Goal: Task Accomplishment & Management: Use online tool/utility

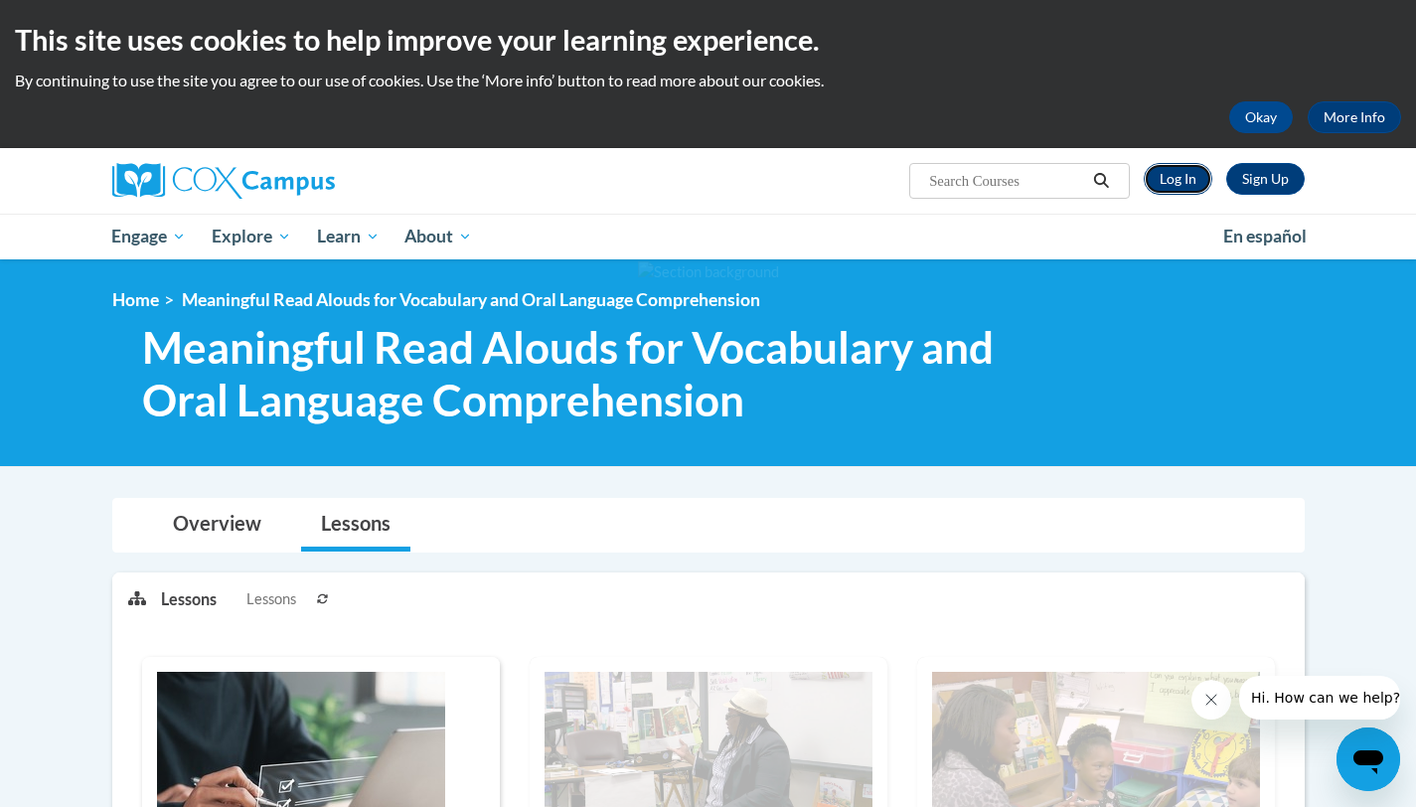
click at [1178, 180] on link "Log In" at bounding box center [1177, 179] width 69 height 32
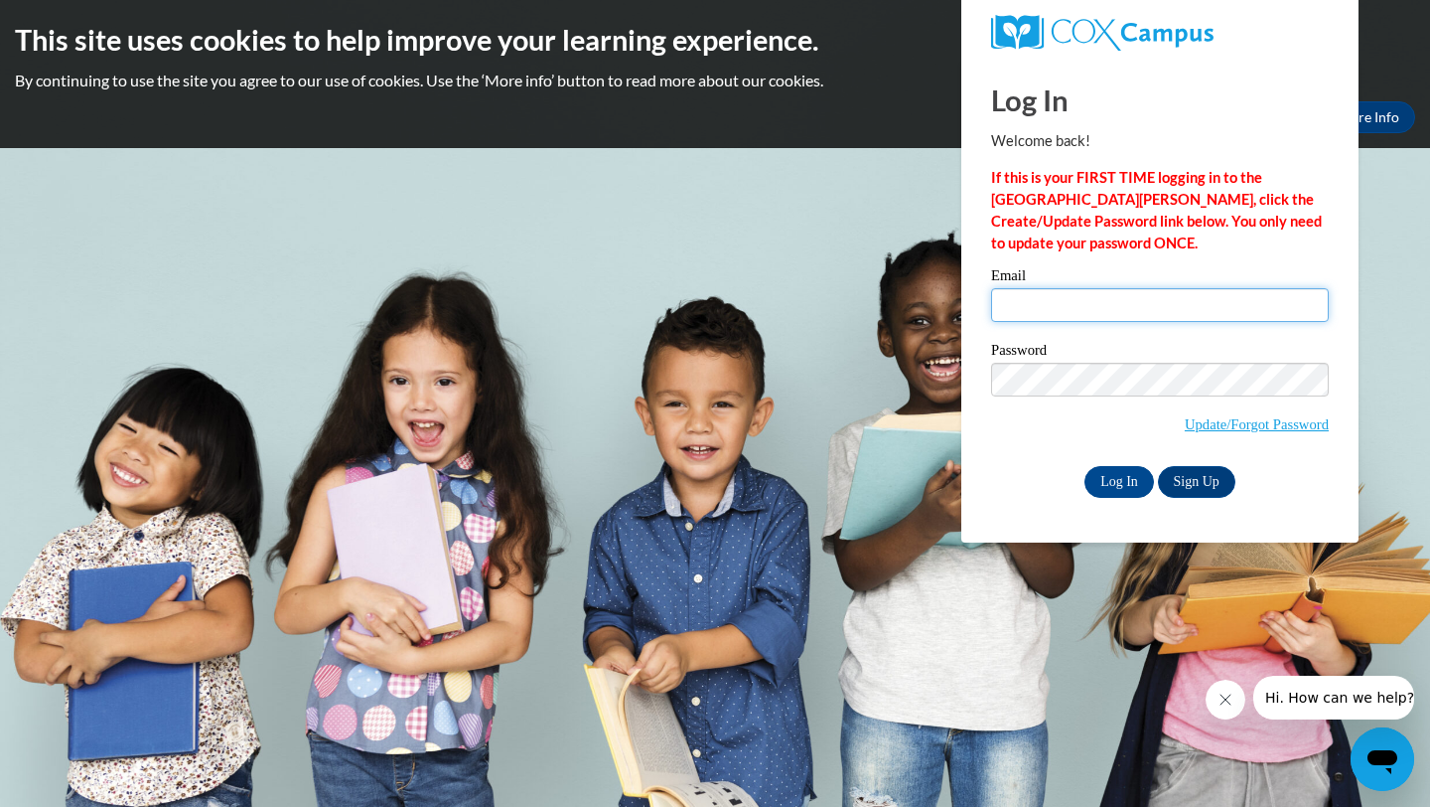
click at [1034, 310] on input "Email" at bounding box center [1160, 305] width 338 height 34
type input "aslee6635@ung.edu"
click at [1120, 481] on input "Log In" at bounding box center [1120, 482] width 70 height 32
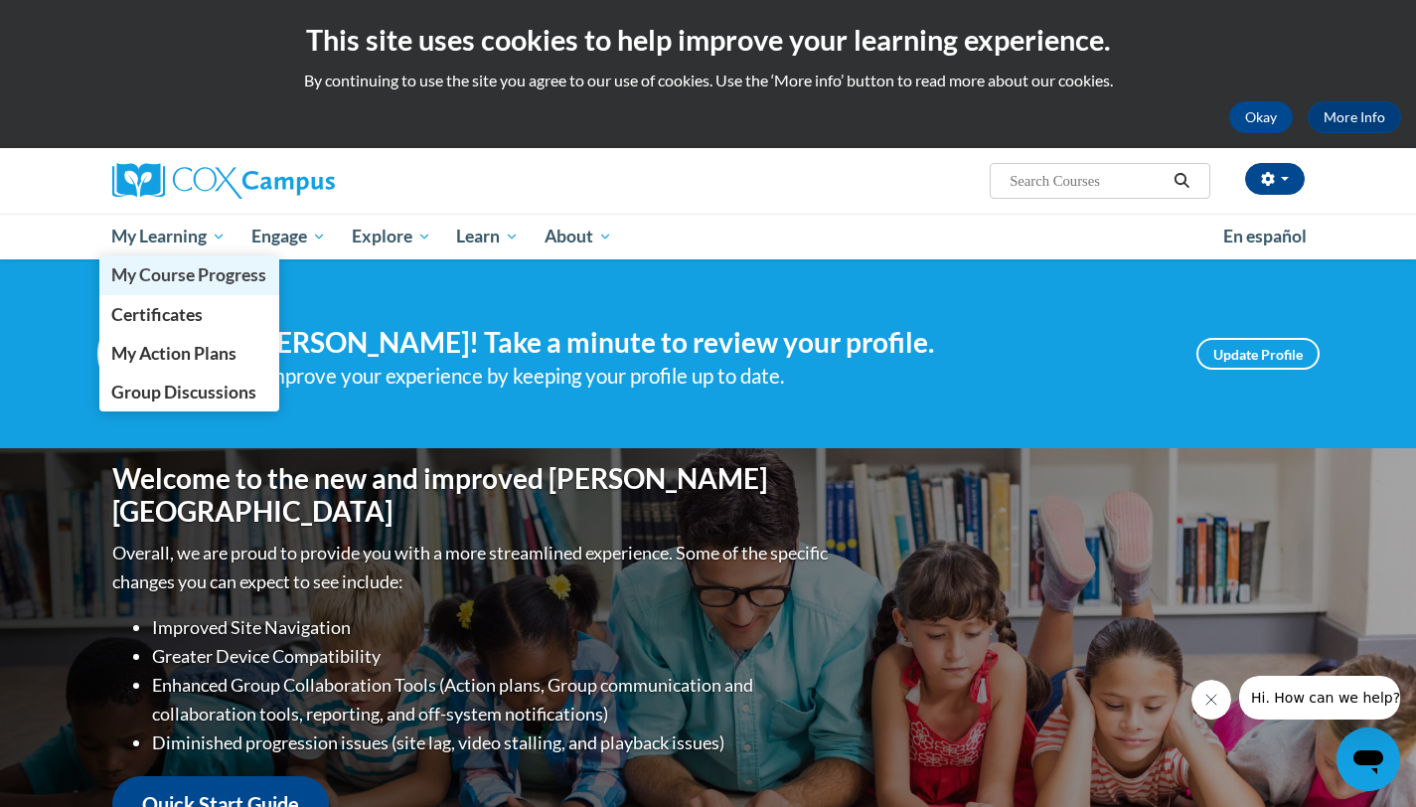
click at [207, 277] on span "My Course Progress" at bounding box center [188, 274] width 155 height 21
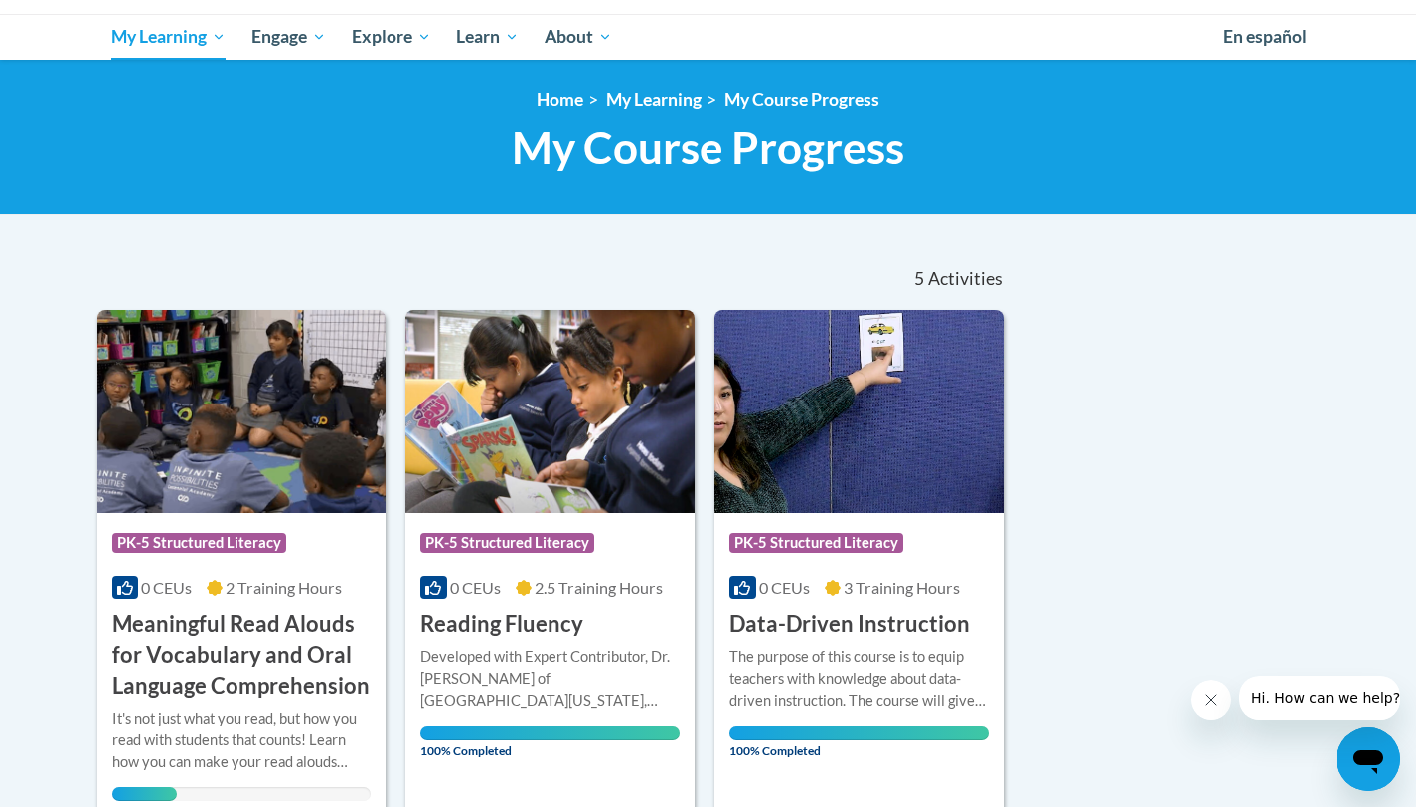
scroll to position [197, 0]
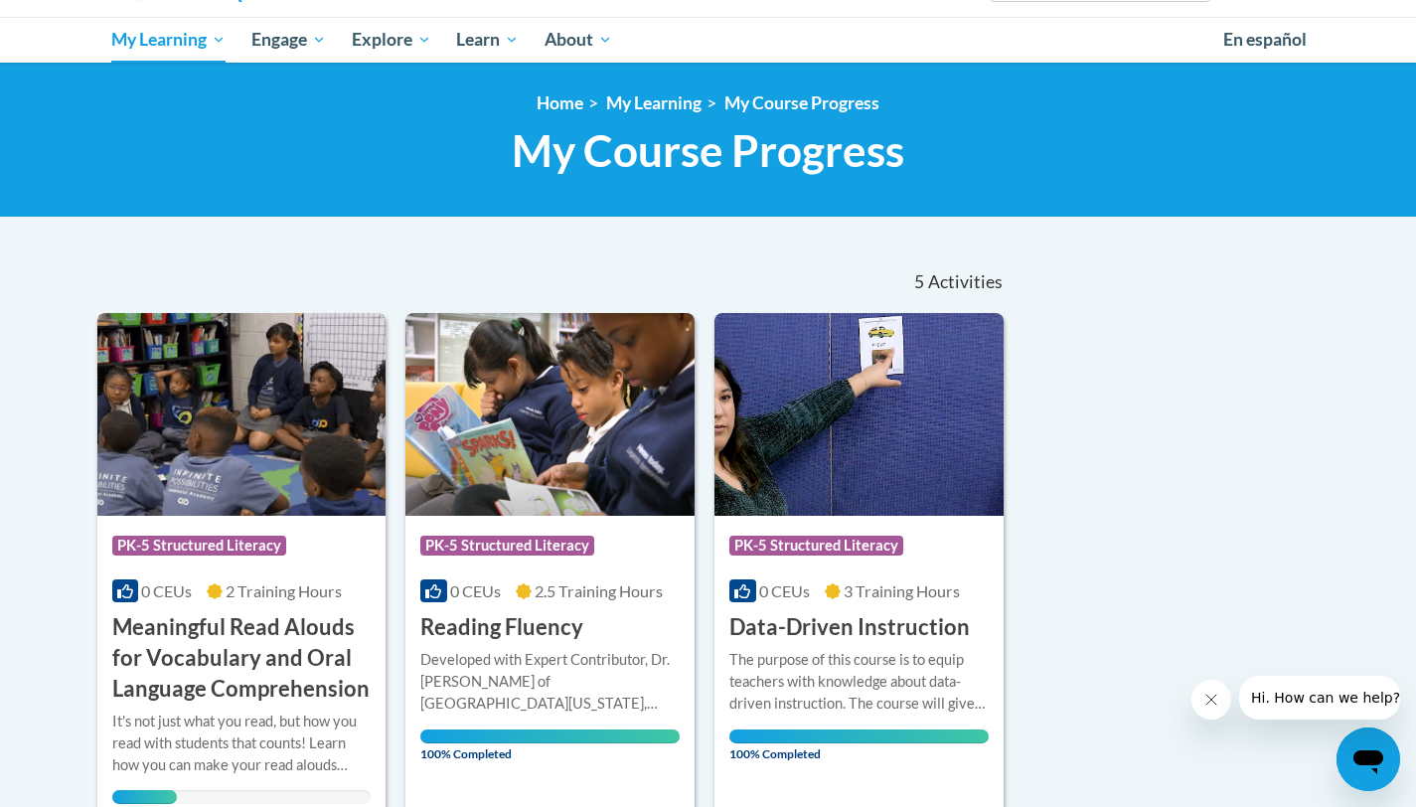
click at [191, 654] on h3 "Meaningful Read Alouds for Vocabulary and Oral Language Comprehension" at bounding box center [241, 657] width 259 height 91
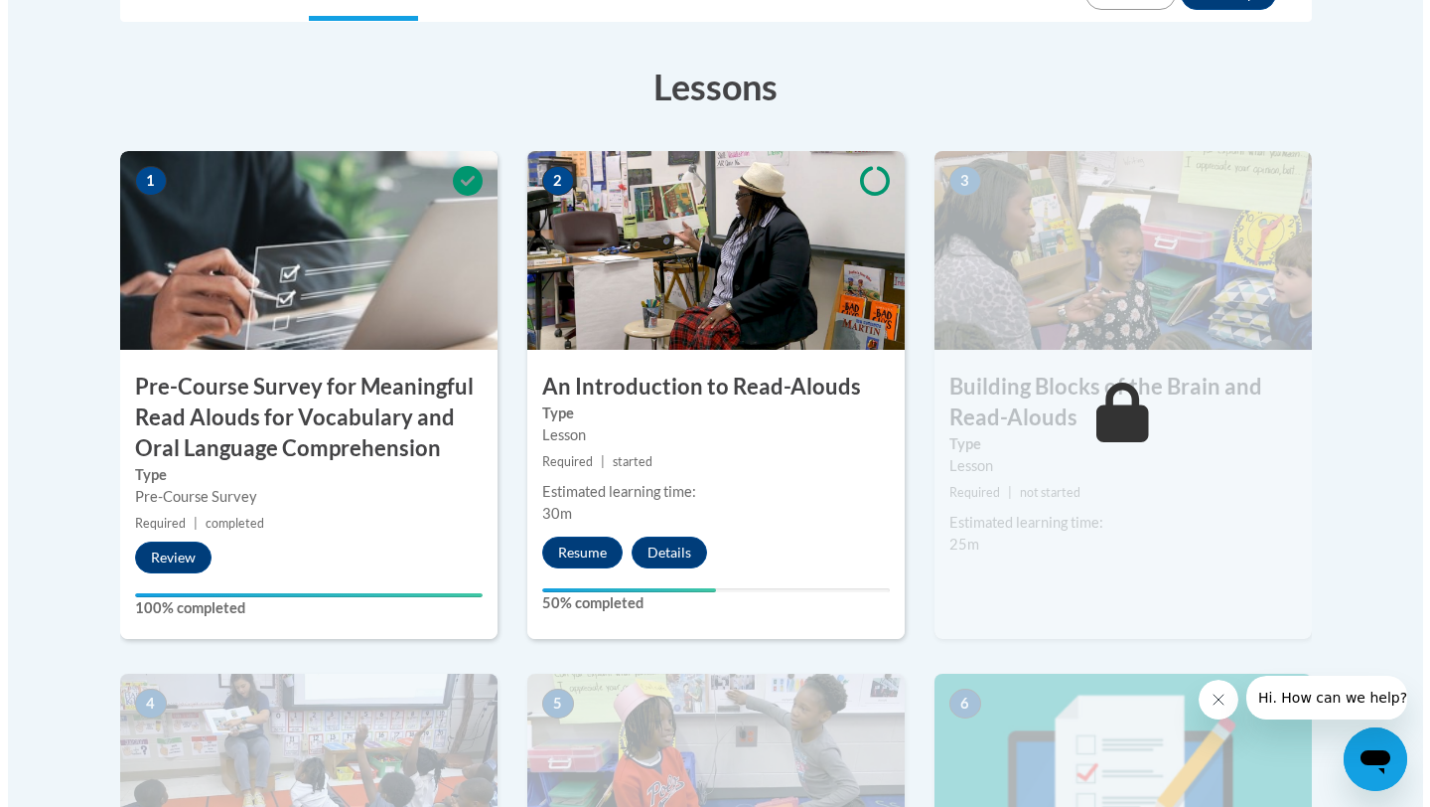
scroll to position [564, 0]
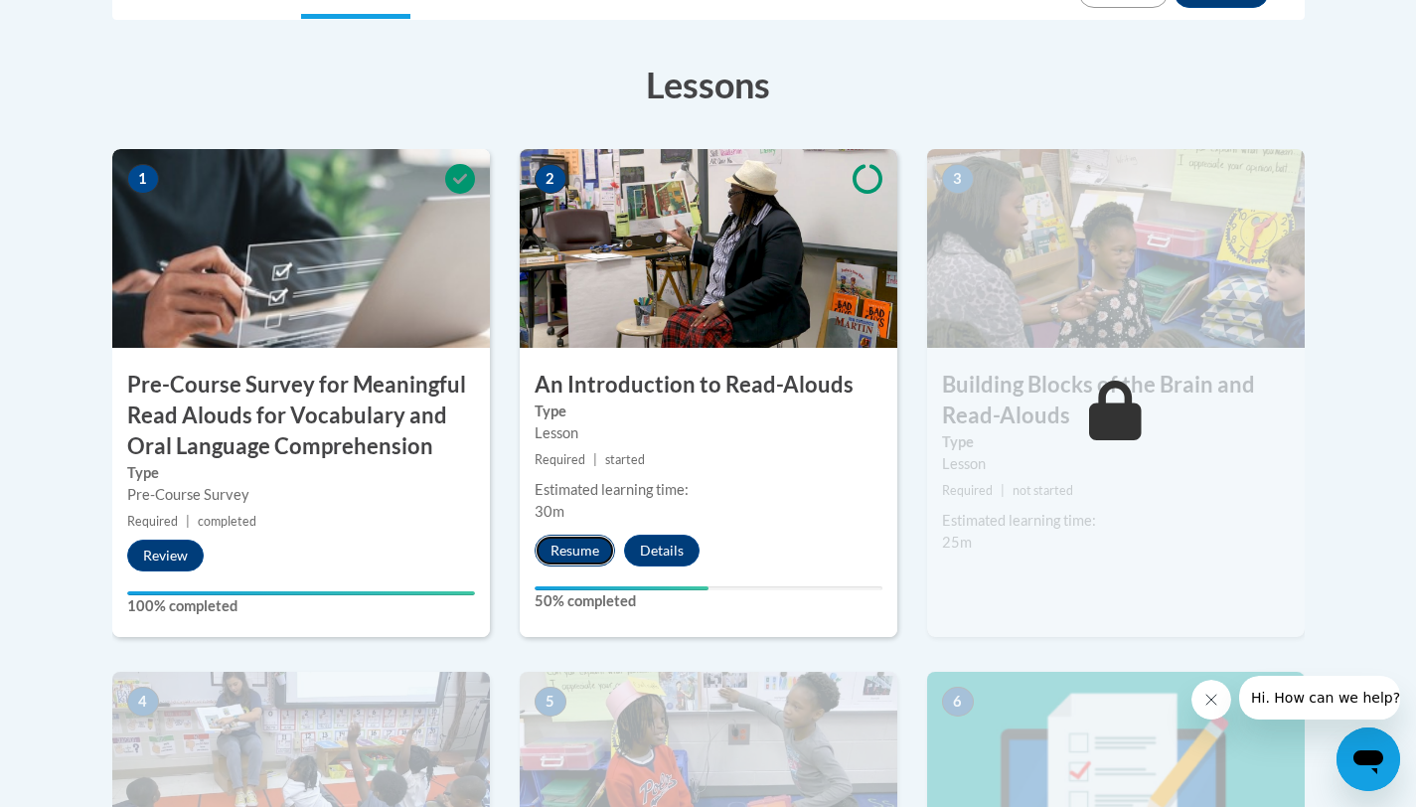
click at [554, 556] on button "Resume" at bounding box center [574, 550] width 80 height 32
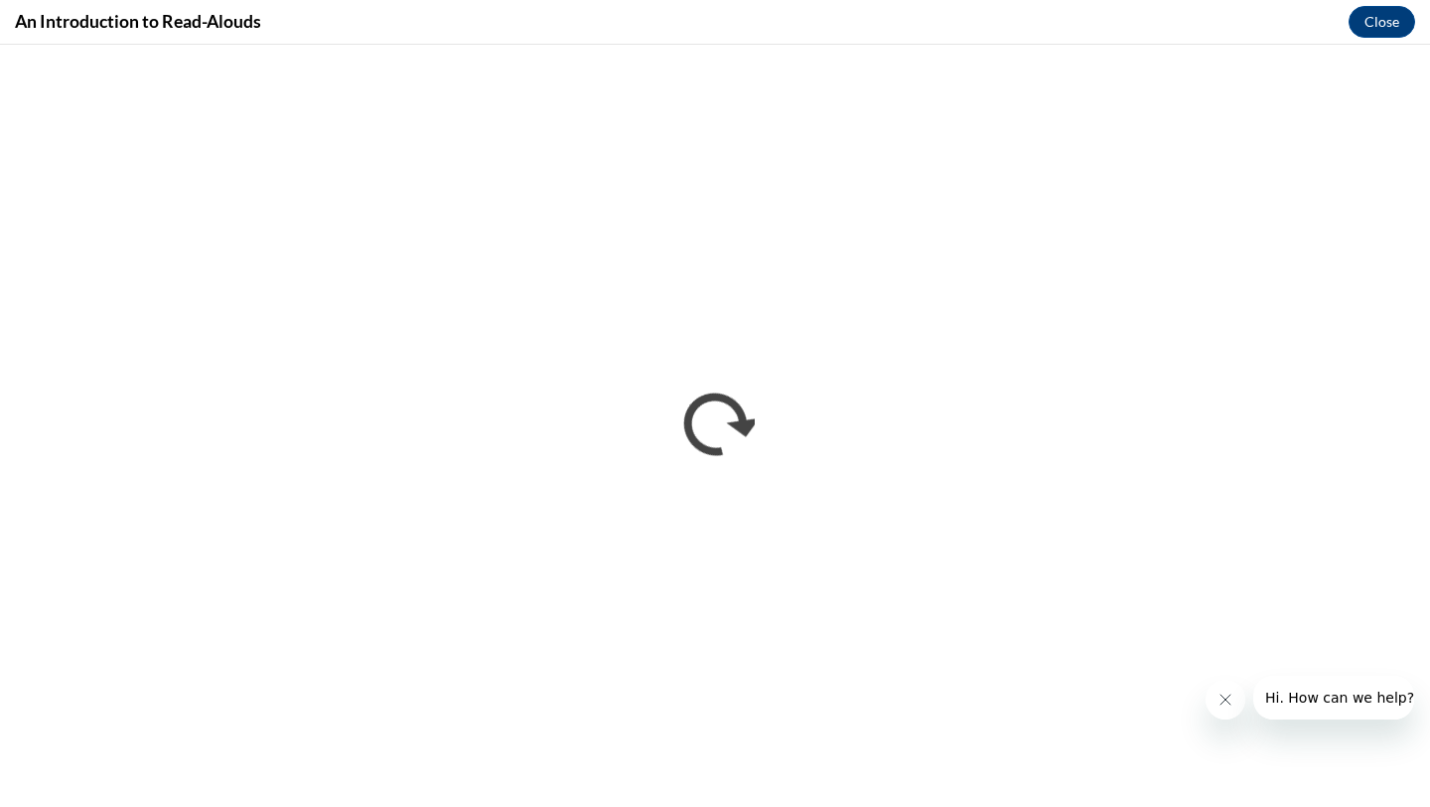
scroll to position [0, 0]
click at [1415, 806] on iframe "</div></body> </html>" at bounding box center [715, 426] width 1430 height 762
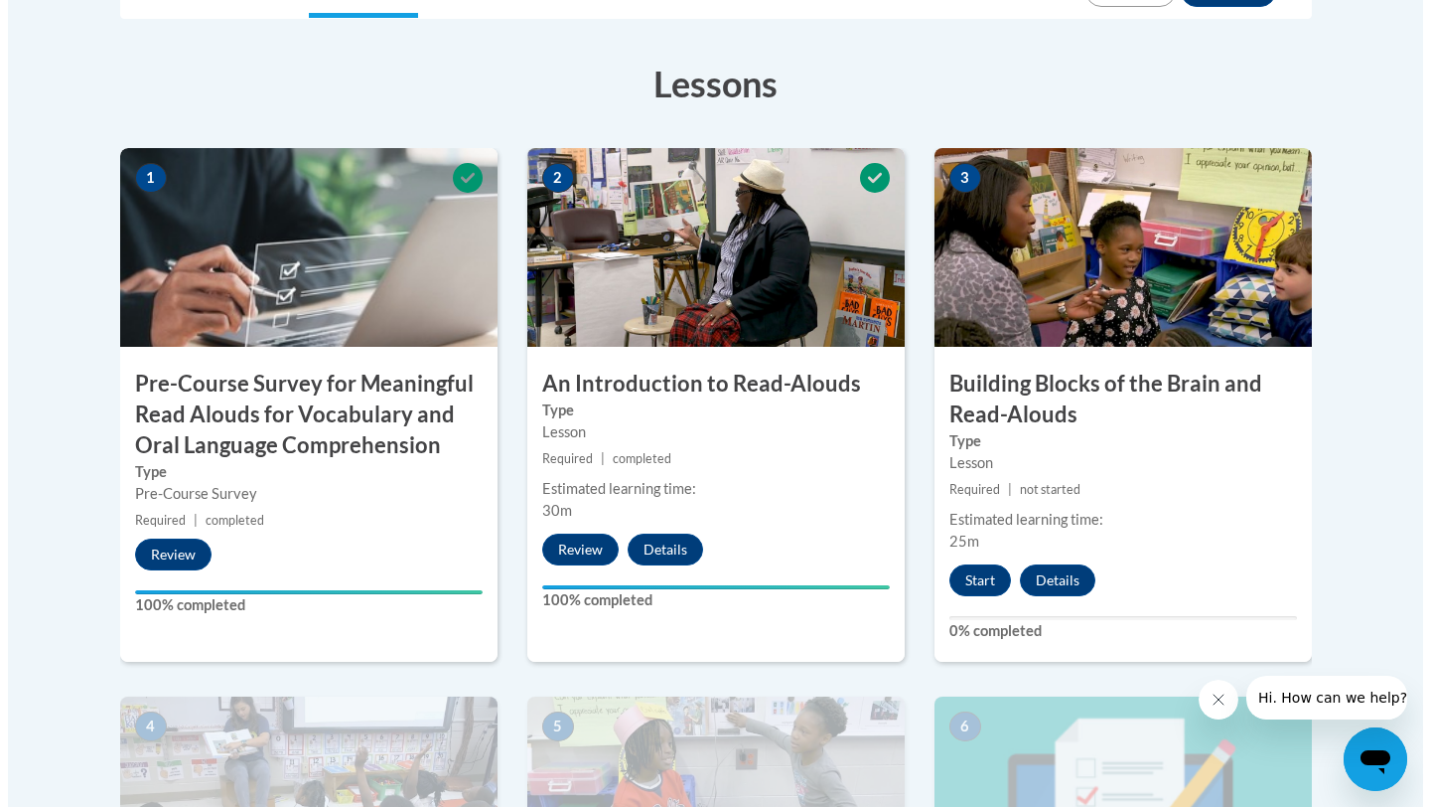
scroll to position [572, 0]
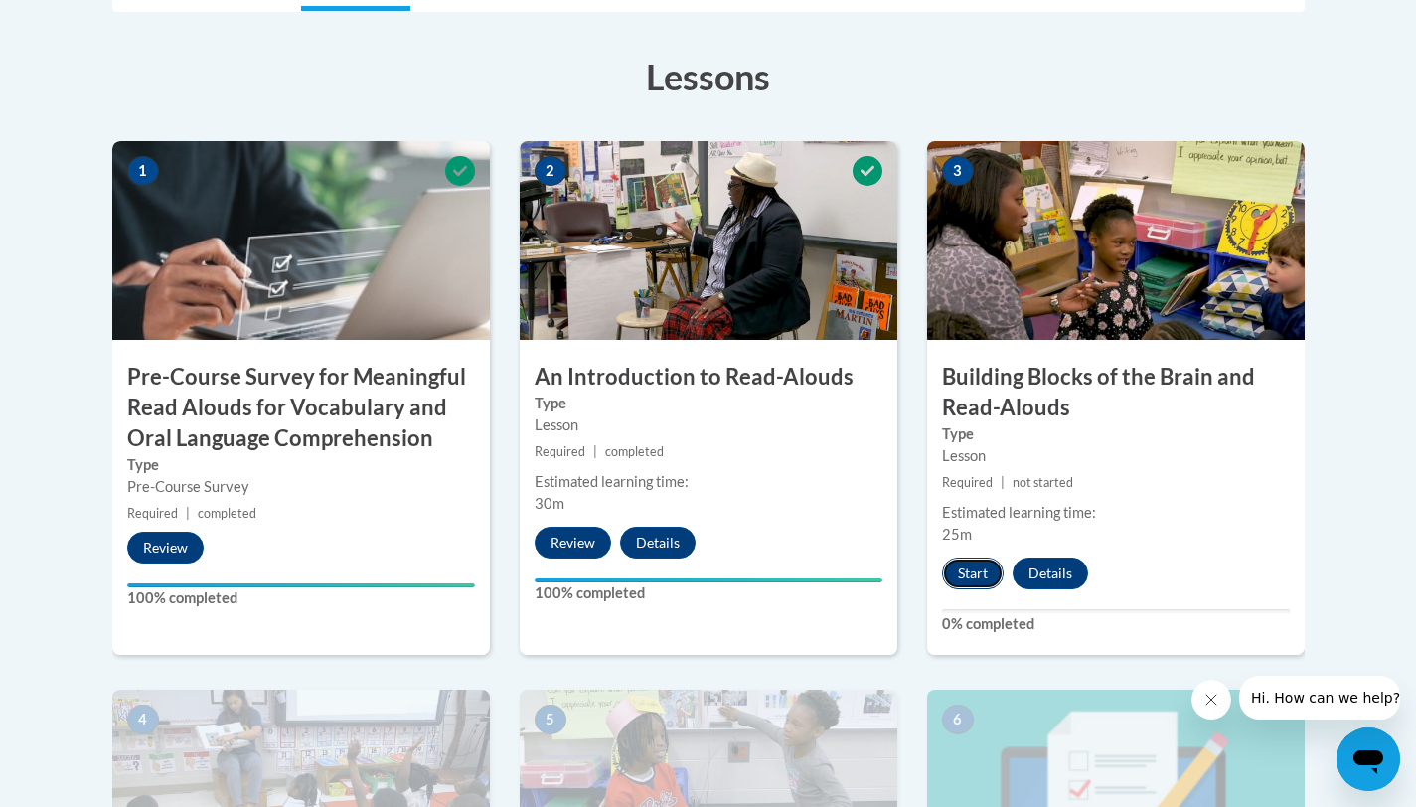
click at [964, 575] on button "Start" at bounding box center [973, 573] width 62 height 32
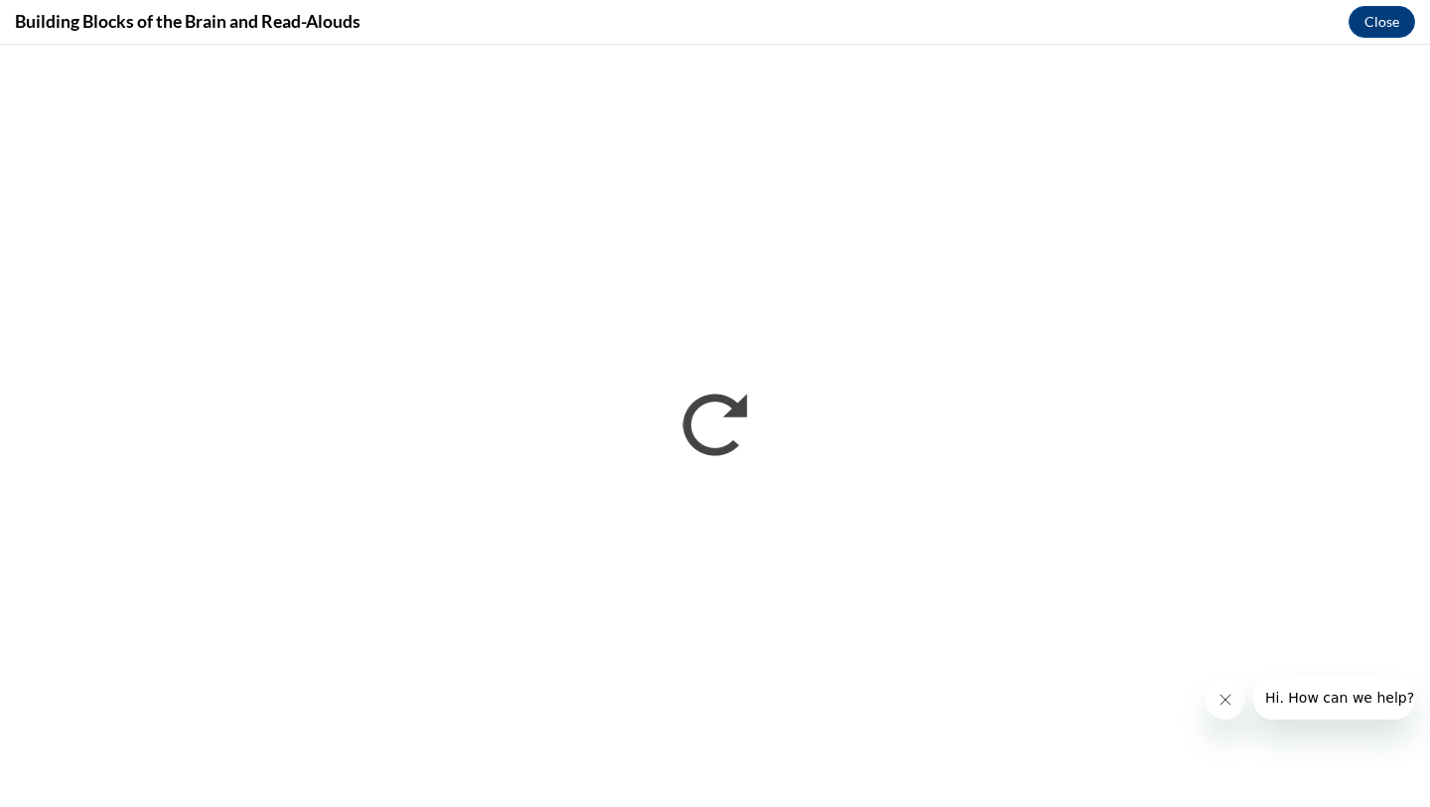
scroll to position [0, 0]
click at [1229, 696] on icon "Close message from company" at bounding box center [1226, 699] width 10 height 10
